Goal: Task Accomplishment & Management: Use online tool/utility

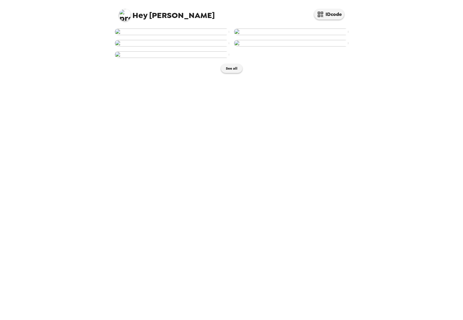
click at [147, 35] on img at bounding box center [172, 31] width 115 height 7
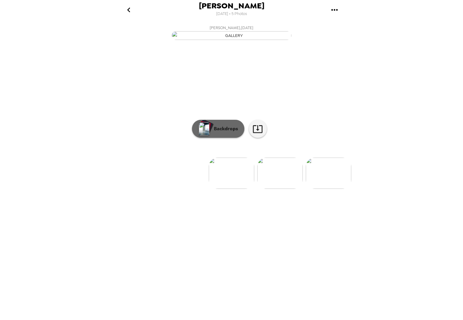
click at [239, 138] on button "Backdrops" at bounding box center [218, 129] width 52 height 18
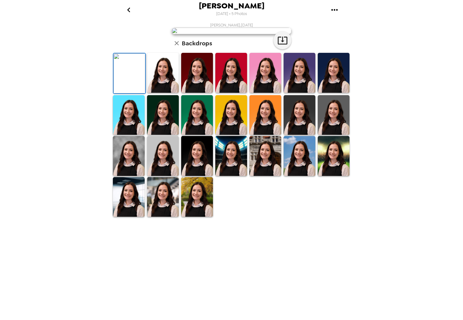
click at [195, 217] on img at bounding box center [197, 197] width 32 height 40
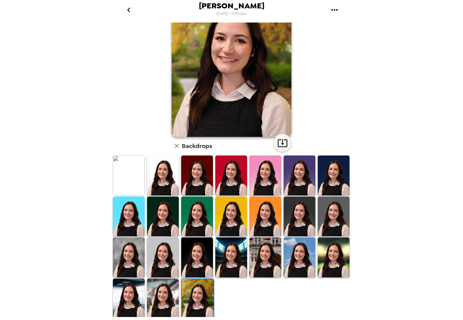
click at [173, 291] on img at bounding box center [163, 298] width 32 height 40
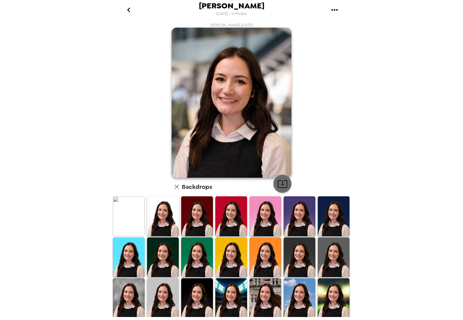
click at [279, 178] on icon "button" at bounding box center [283, 183] width 10 height 10
click at [15, 294] on div "[PERSON_NAME] [DATE] • 5 Photos [PERSON_NAME] , [DATE] Backdrops" at bounding box center [231, 160] width 463 height 320
